Goal: Task Accomplishment & Management: Manage account settings

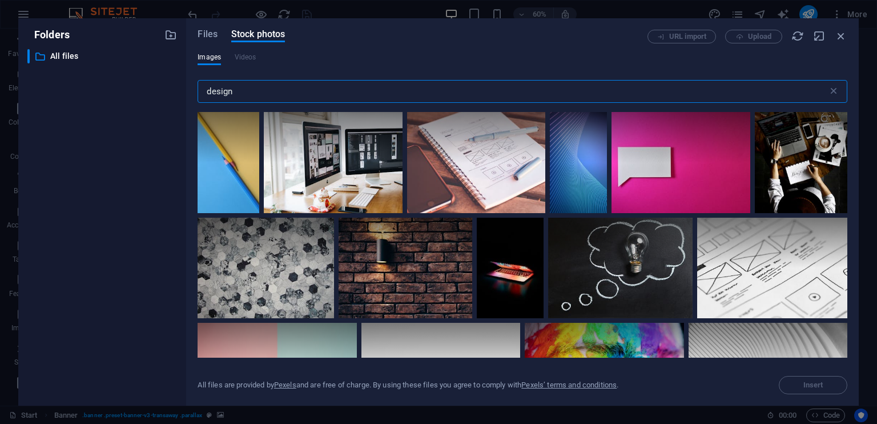
select select "ms"
select select "s"
select select "ondemand"
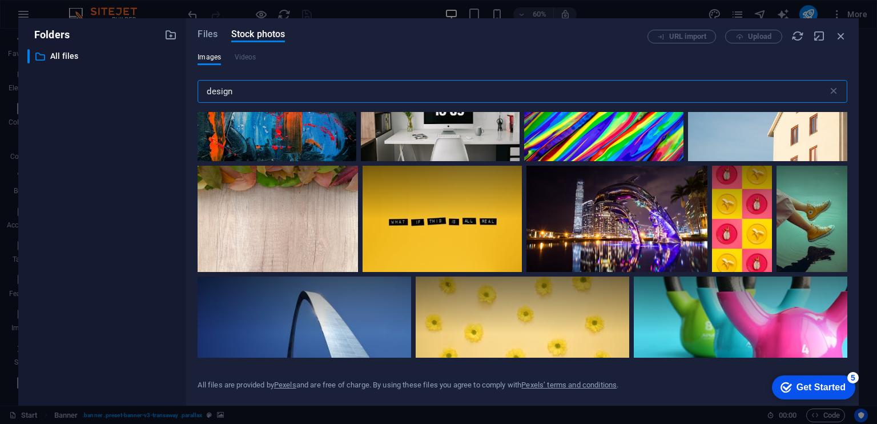
scroll to position [9292, 0]
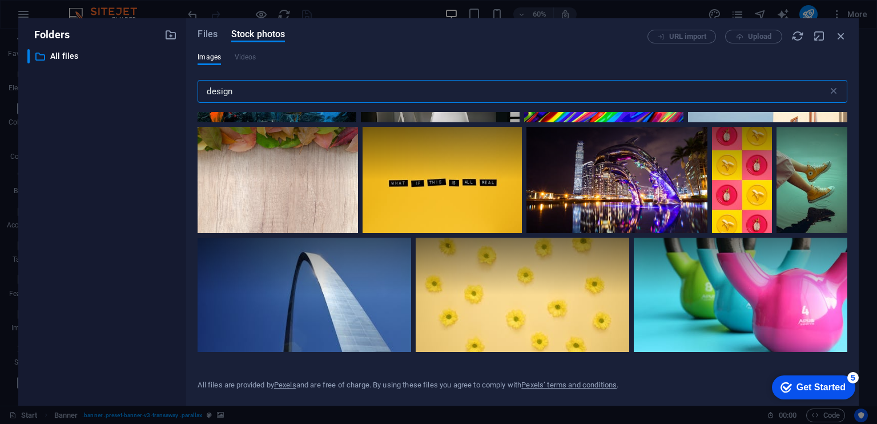
drag, startPoint x: 242, startPoint y: 89, endPoint x: 190, endPoint y: 84, distance: 52.2
click at [190, 84] on div "Files Stock photos URL import Upload Images Videos design ​ Exceeded number of …" at bounding box center [522, 211] width 673 height 387
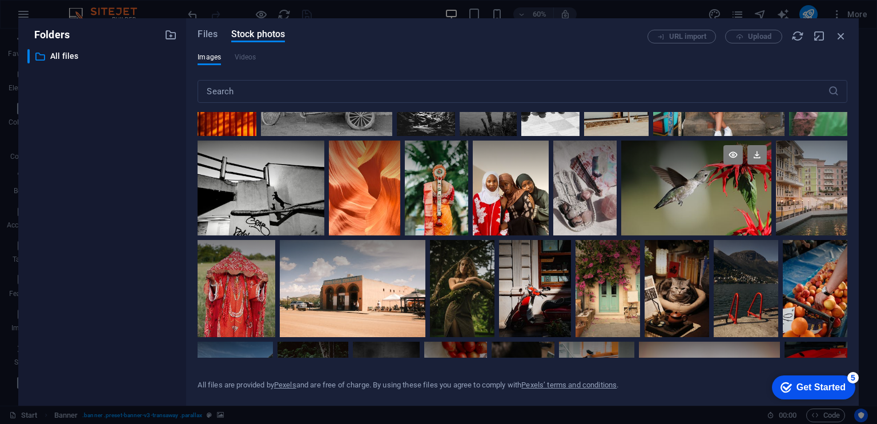
scroll to position [0, 0]
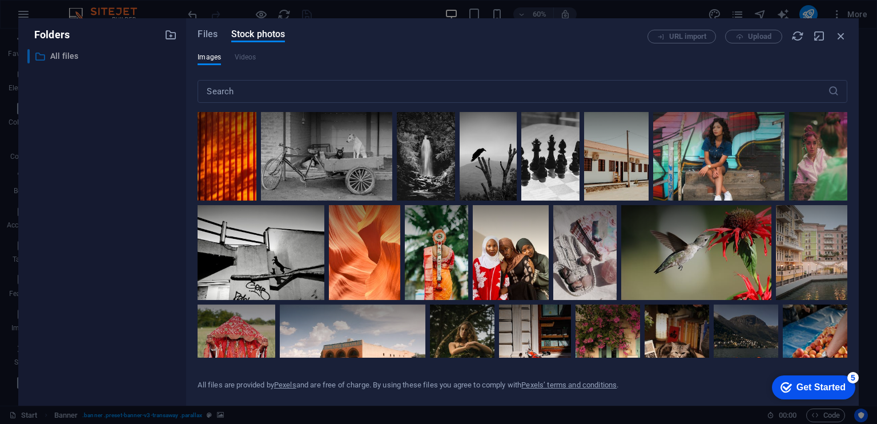
click at [64, 52] on p "All files" at bounding box center [103, 56] width 106 height 13
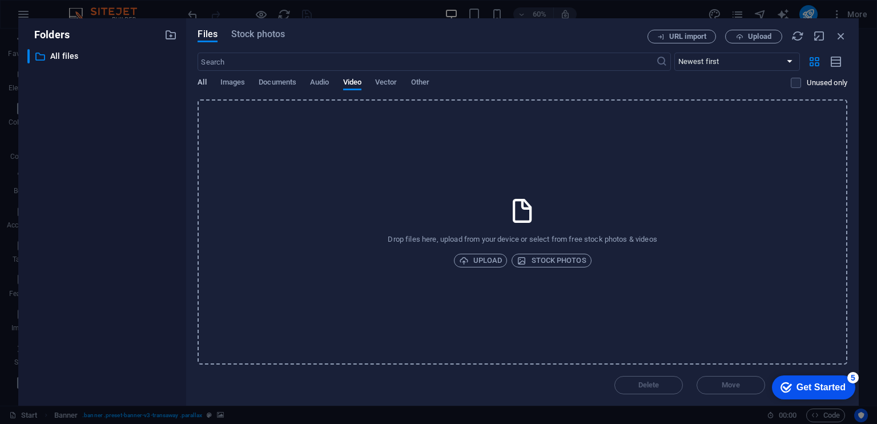
click at [199, 82] on span "All" at bounding box center [202, 83] width 9 height 16
click at [838, 36] on icon "button" at bounding box center [841, 36] width 13 height 13
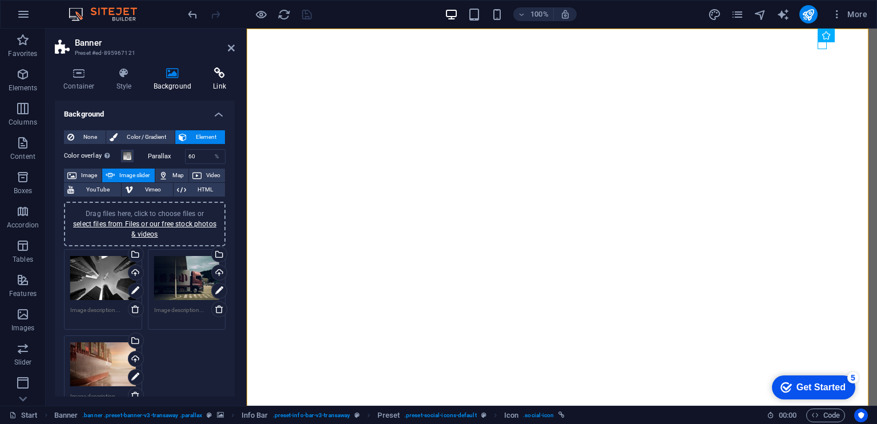
click at [208, 77] on icon at bounding box center [219, 72] width 30 height 11
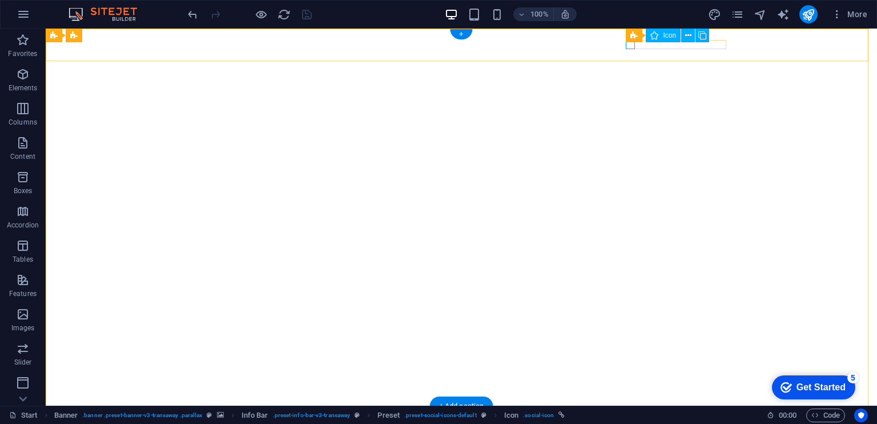
select select "xMidYMid"
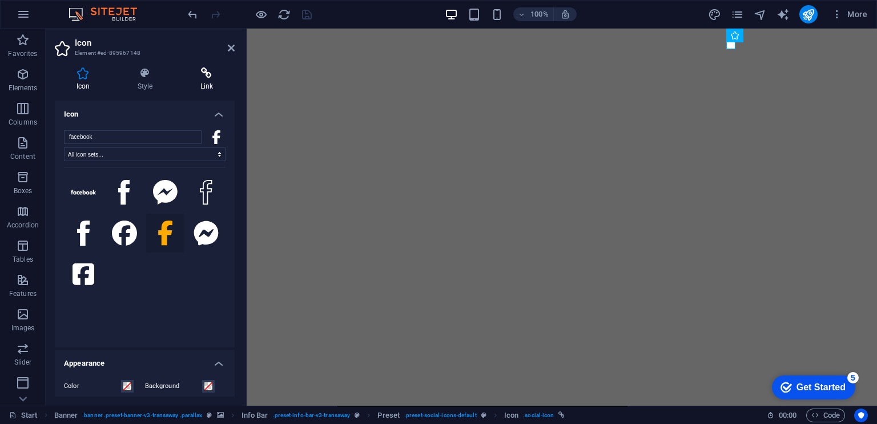
click at [207, 77] on icon at bounding box center [207, 72] width 56 height 11
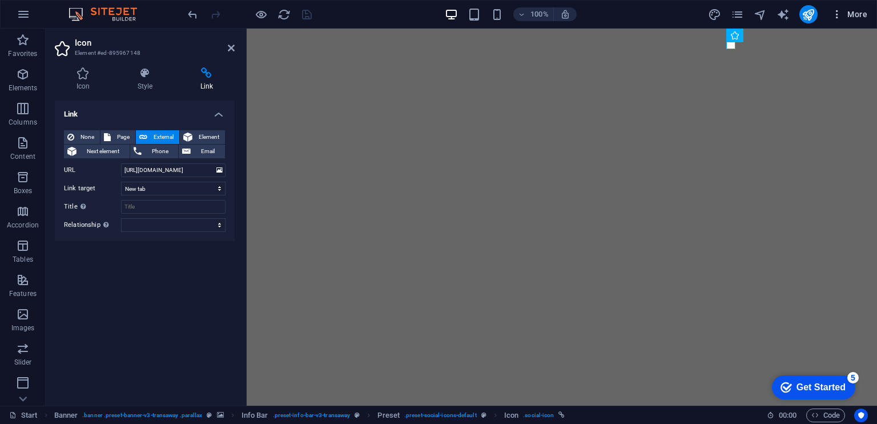
click at [840, 12] on icon "button" at bounding box center [836, 14] width 11 height 11
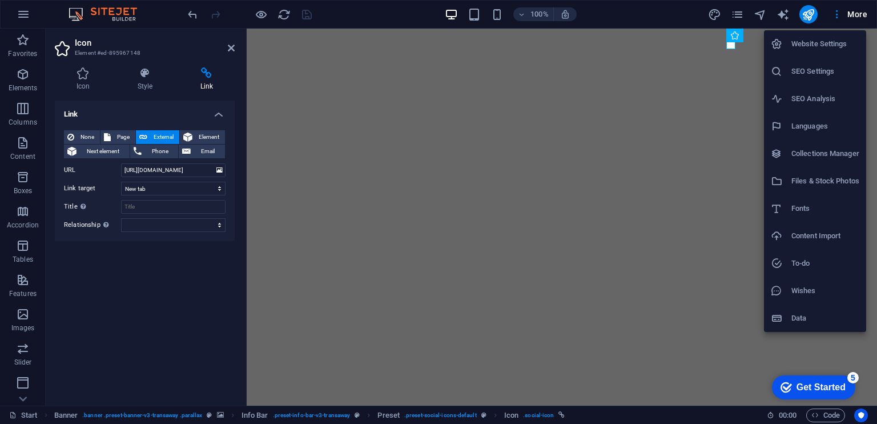
click at [831, 39] on h6 "Website Settings" at bounding box center [825, 44] width 68 height 14
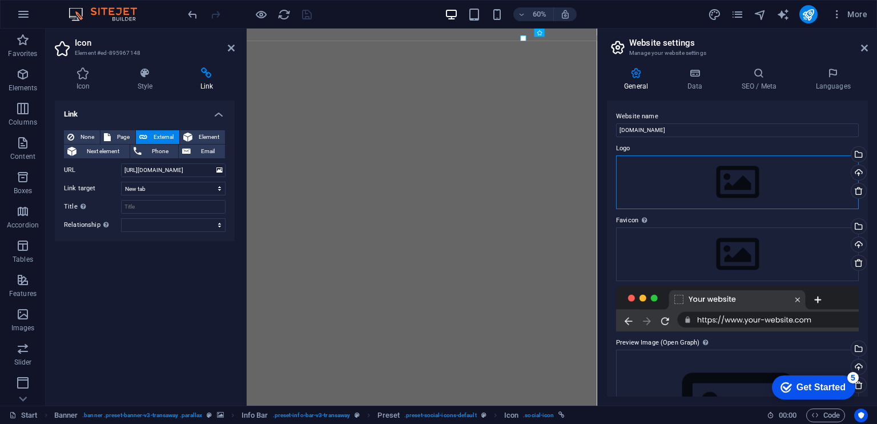
click at [694, 187] on div "Drag files here, click to choose files or select files from Files or our free s…" at bounding box center [737, 182] width 243 height 54
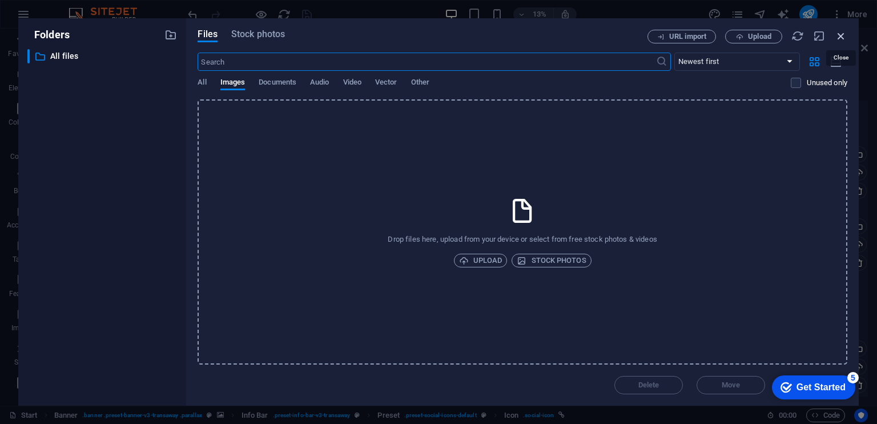
click at [838, 34] on icon "button" at bounding box center [841, 36] width 13 height 13
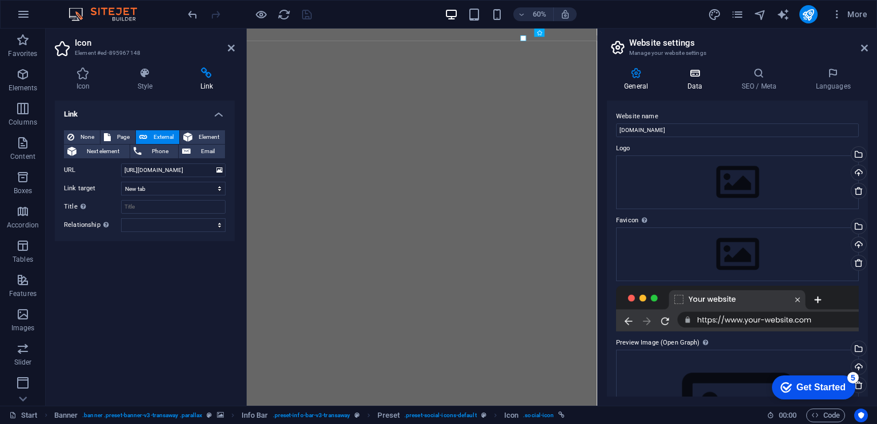
click at [700, 83] on h4 "Data" at bounding box center [697, 79] width 54 height 24
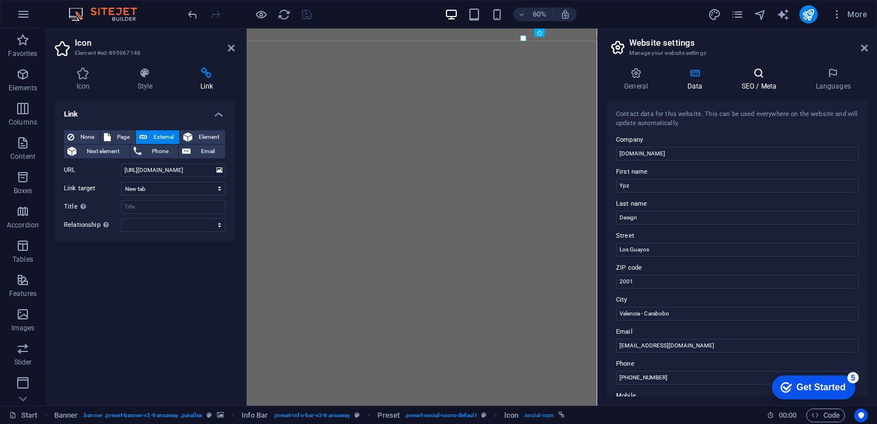
click at [763, 83] on h4 "SEO / Meta" at bounding box center [761, 79] width 74 height 24
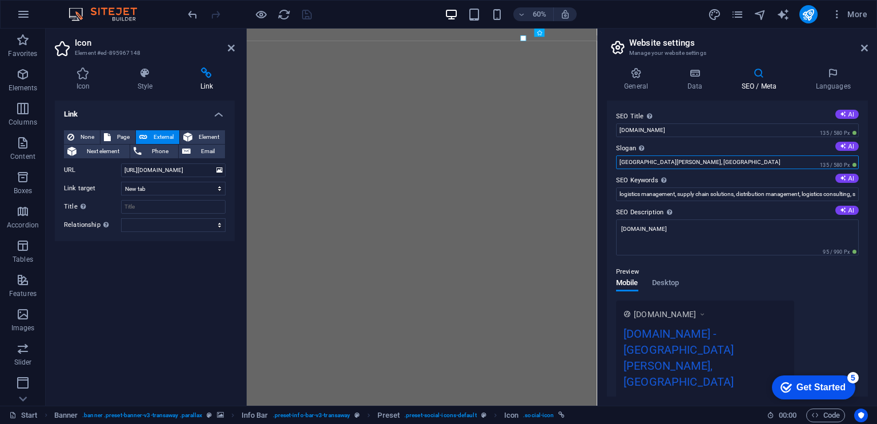
drag, startPoint x: 916, startPoint y: 190, endPoint x: 825, endPoint y: 272, distance: 122.9
drag, startPoint x: 669, startPoint y: 159, endPoint x: 618, endPoint y: 160, distance: 50.8
click at [618, 160] on input "[GEOGRAPHIC_DATA][PERSON_NAME], [GEOGRAPHIC_DATA]" at bounding box center [737, 162] width 243 height 14
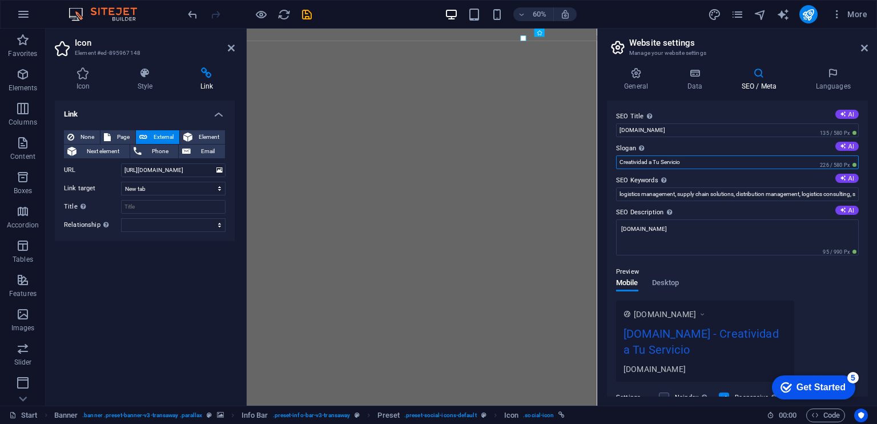
click at [617, 162] on input "Creatividad a Tu Servicio" at bounding box center [737, 162] width 243 height 14
type input "Diseño y Creatividad a Tu Servicio"
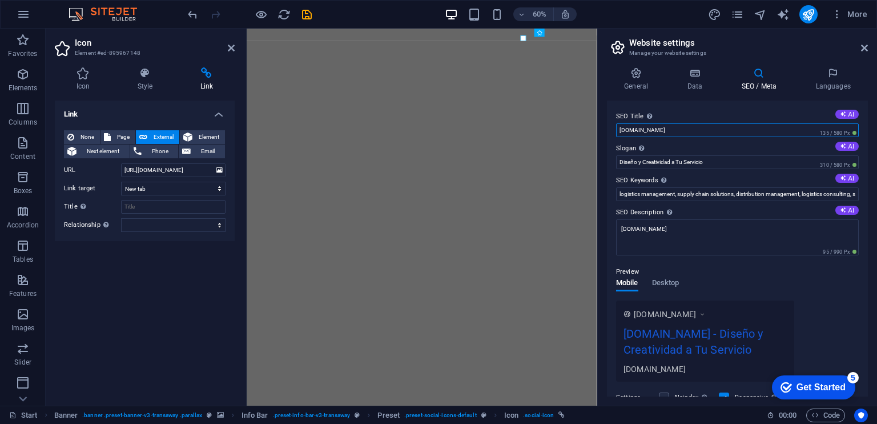
drag, startPoint x: 669, startPoint y: 131, endPoint x: 618, endPoint y: 138, distance: 51.8
click at [598, 136] on aside "Website settings Manage your website settings General Data SEO / Meta Languages…" at bounding box center [737, 217] width 280 height 377
type input "Ypz Design"
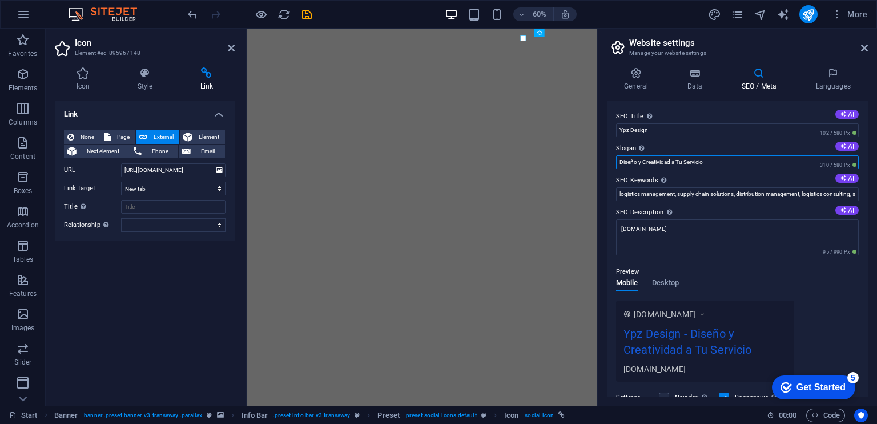
click at [681, 160] on input "Diseño y Creatividad a Tu Servicio" at bounding box center [737, 162] width 243 height 14
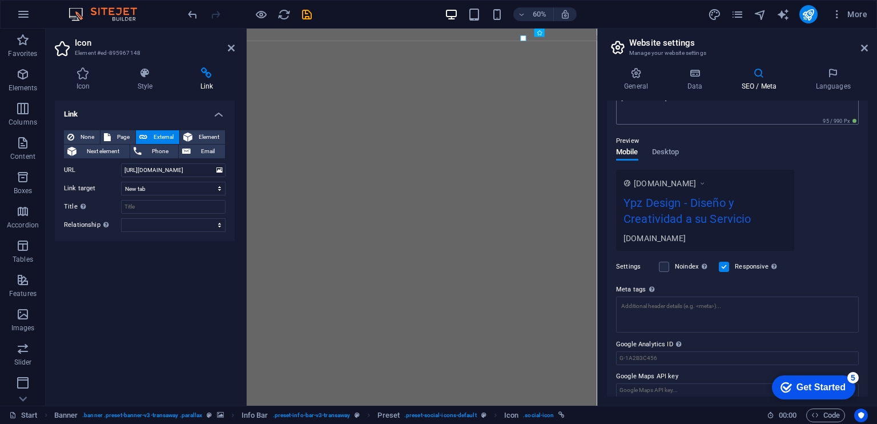
scroll to position [139, 0]
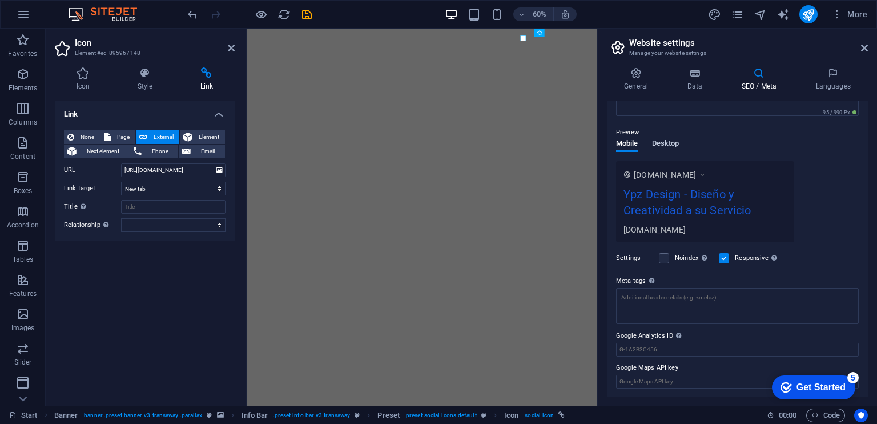
type input "Diseño y Creatividad a su Servicio"
click at [670, 140] on span "Desktop" at bounding box center [665, 144] width 27 height 16
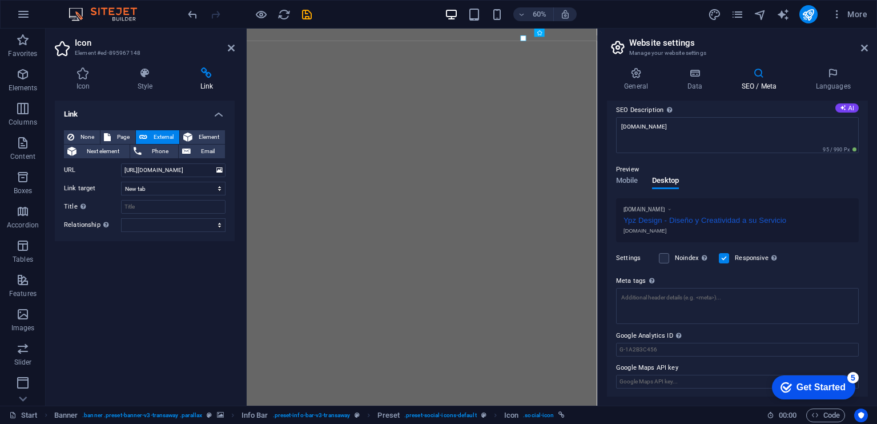
scroll to position [0, 0]
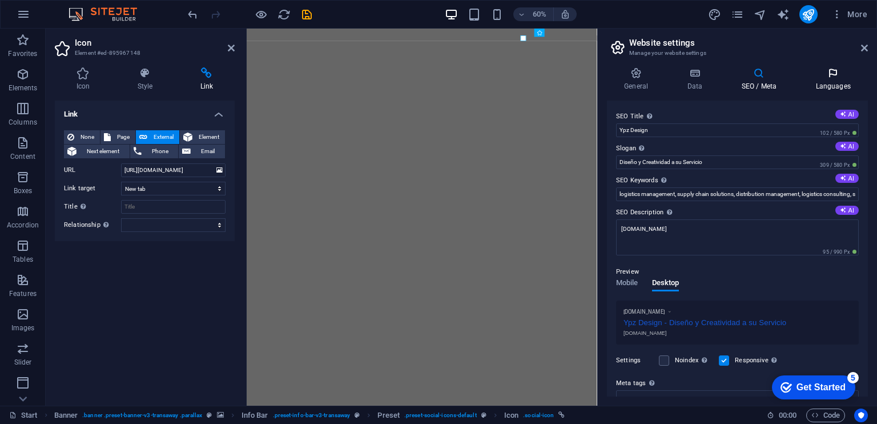
click at [827, 73] on icon at bounding box center [833, 72] width 70 height 11
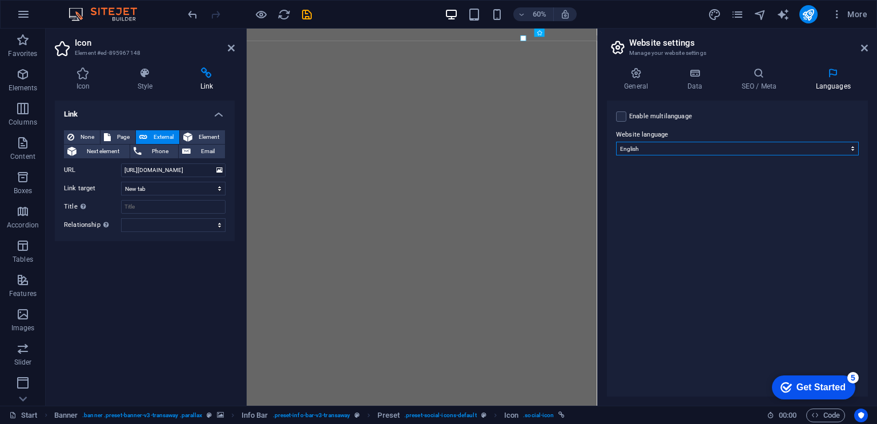
click at [674, 148] on select "Abkhazian Afar Afrikaans Akan Albanian Amharic Arabic Aragonese Armenian Assame…" at bounding box center [737, 149] width 243 height 14
click at [670, 116] on label "Enable multilanguage To disable multilanguage delete all languages until only o…" at bounding box center [660, 117] width 63 height 14
click at [0, 0] on input "Enable multilanguage To disable multilanguage delete all languages until only o…" at bounding box center [0, 0] width 0 height 0
select select
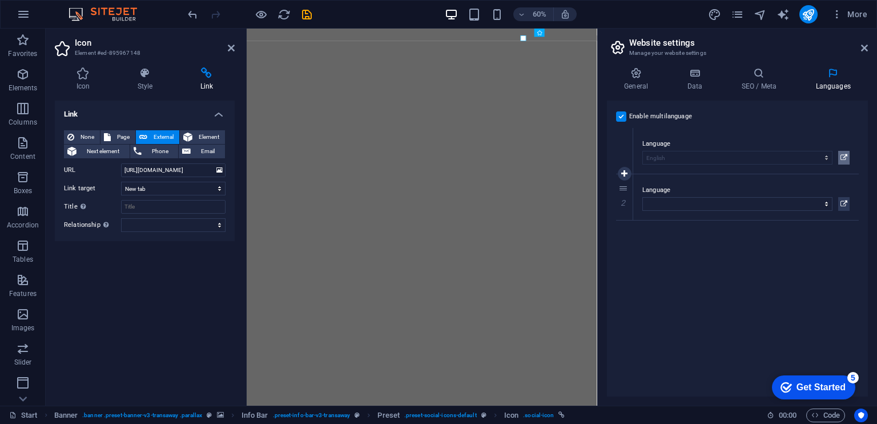
click at [841, 153] on icon at bounding box center [844, 158] width 7 height 14
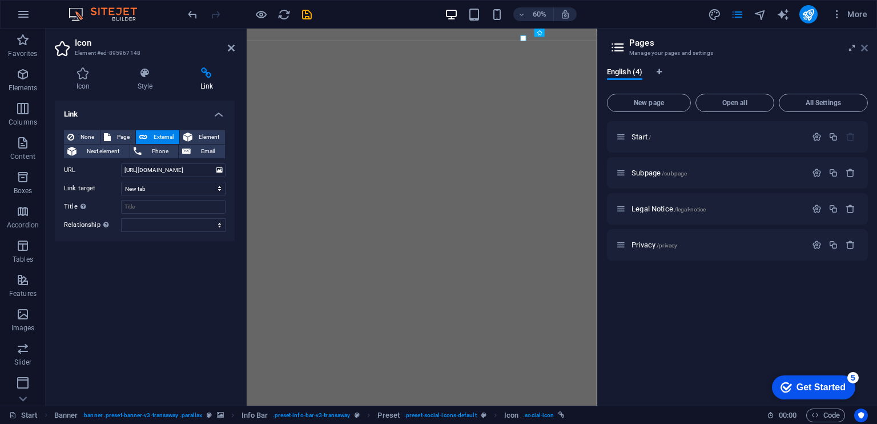
click at [866, 49] on icon at bounding box center [864, 47] width 7 height 9
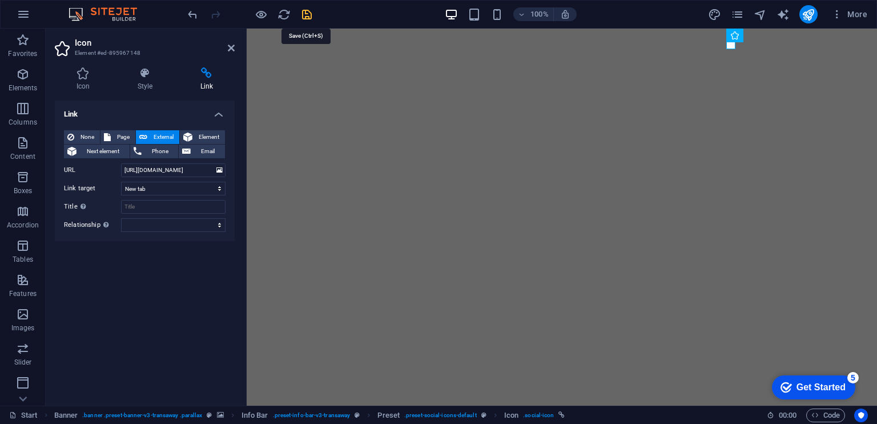
click at [305, 13] on icon "save" at bounding box center [306, 14] width 13 height 13
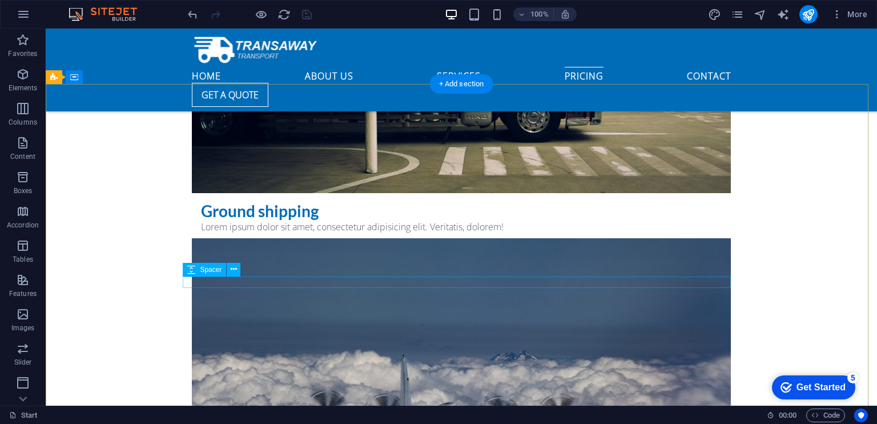
scroll to position [4168, 0]
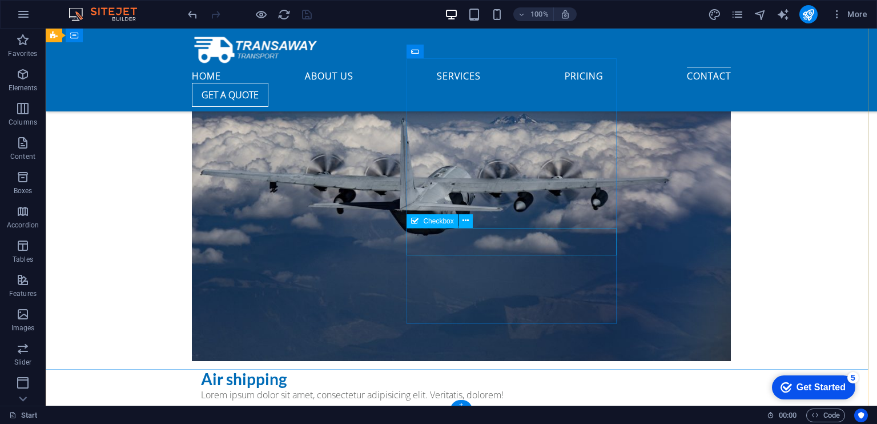
scroll to position [4749, 0]
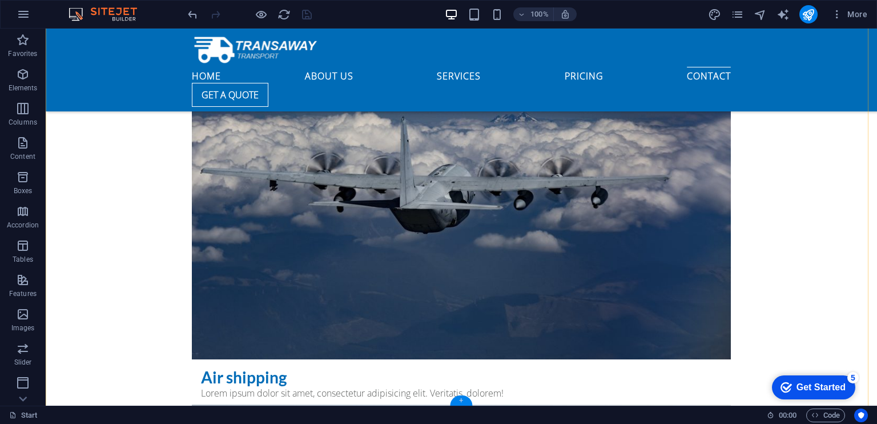
click at [468, 401] on div "+" at bounding box center [461, 400] width 22 height 10
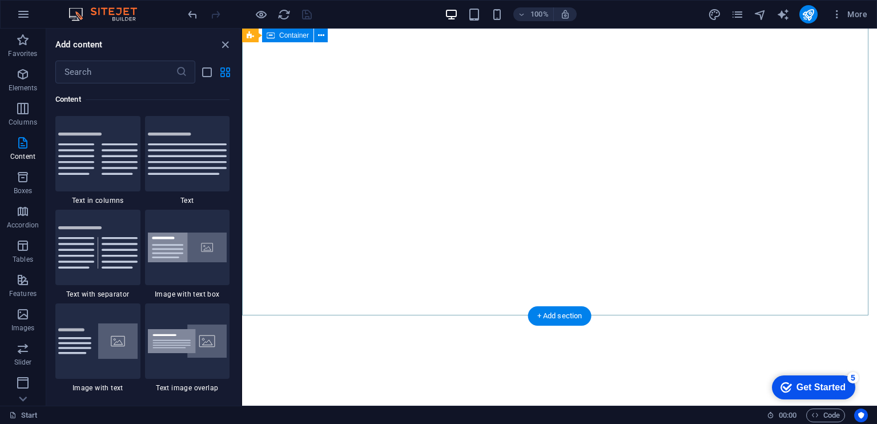
scroll to position [0, 0]
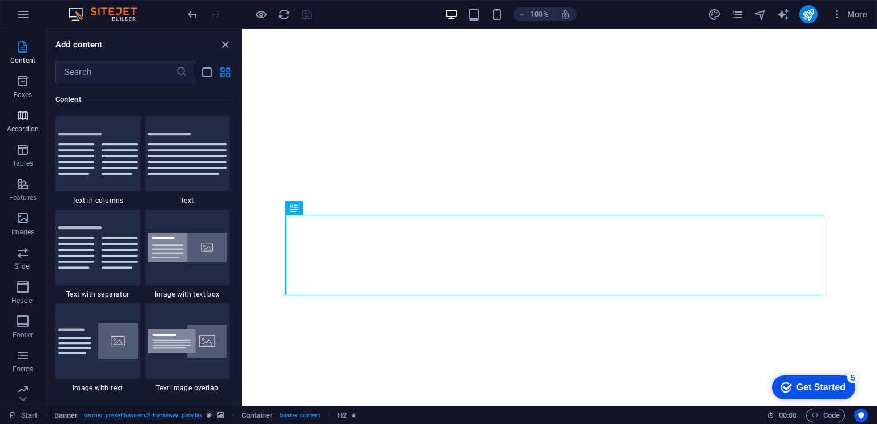
scroll to position [136, 0]
click at [23, 383] on icon "button" at bounding box center [23, 383] width 14 height 14
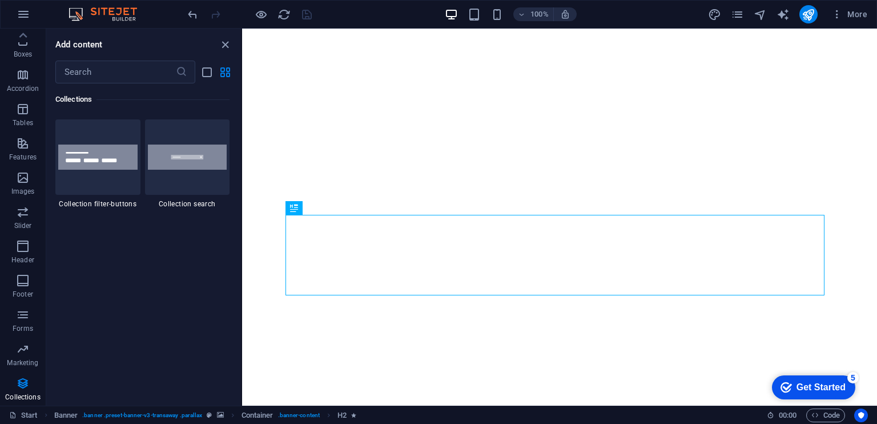
scroll to position [10943, 0]
